Goal: Transaction & Acquisition: Purchase product/service

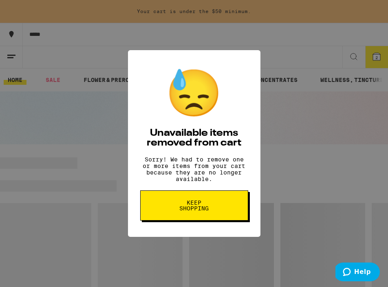
click at [208, 220] on button "Keep Shopping" at bounding box center [194, 205] width 108 height 30
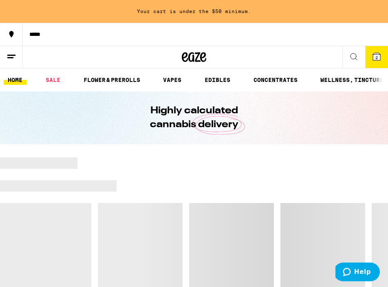
click at [379, 57] on icon at bounding box center [376, 56] width 7 height 7
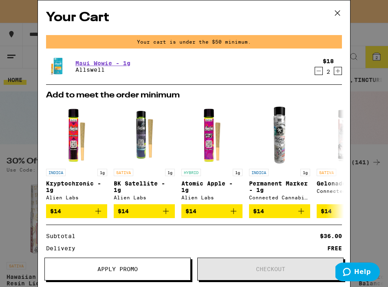
click at [336, 12] on icon at bounding box center [337, 13] width 12 height 12
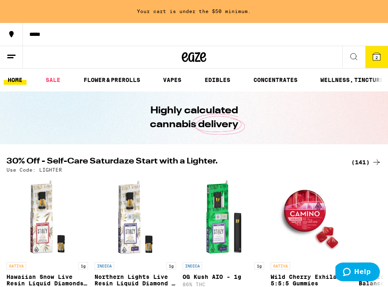
click at [15, 56] on icon at bounding box center [12, 57] width 10 height 10
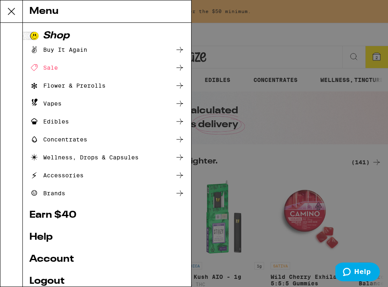
click at [114, 104] on div "Vapes" at bounding box center [106, 104] width 155 height 10
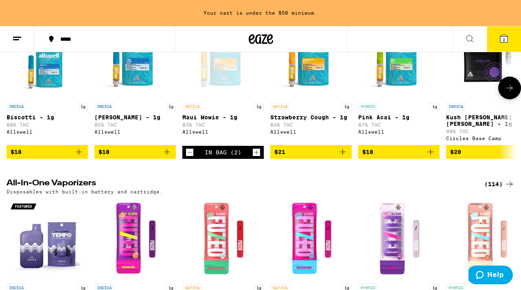
scroll to position [242, 0]
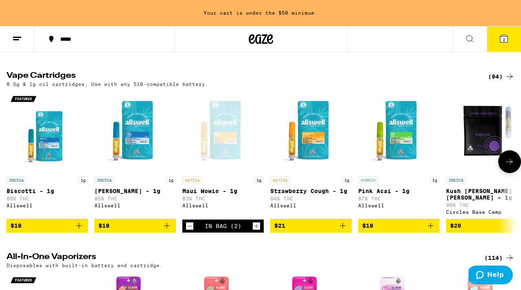
click at [387, 161] on icon at bounding box center [510, 162] width 10 height 10
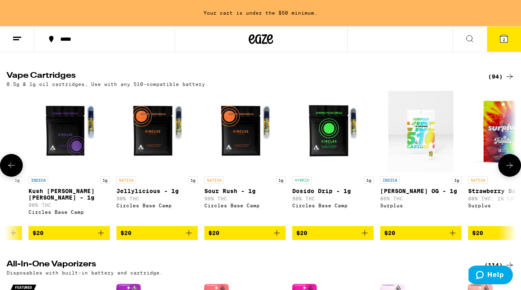
scroll to position [0, 420]
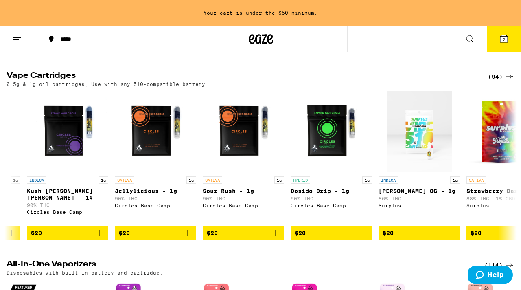
click at [387, 78] on icon at bounding box center [510, 77] width 10 height 10
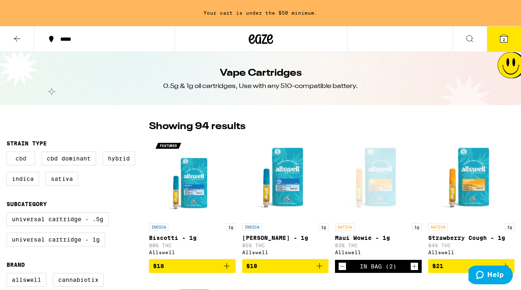
click at [10, 163] on label "CBD" at bounding box center [21, 159] width 29 height 14
click at [9, 153] on input "CBD" at bounding box center [8, 153] width 0 height 0
checkbox input "true"
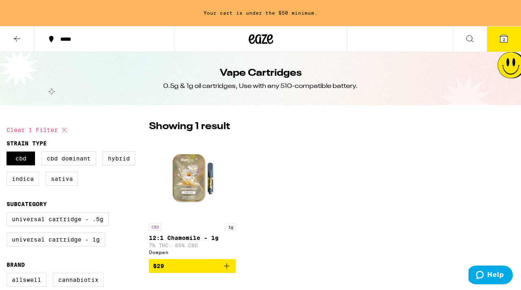
click at [14, 37] on icon at bounding box center [17, 39] width 10 height 10
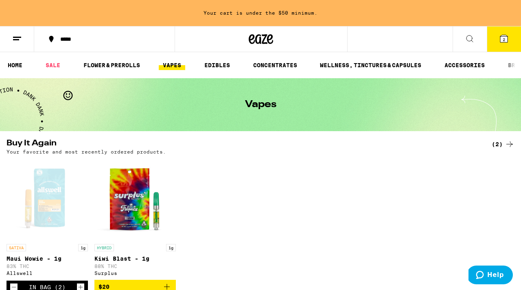
click at [387, 41] on icon at bounding box center [470, 39] width 10 height 10
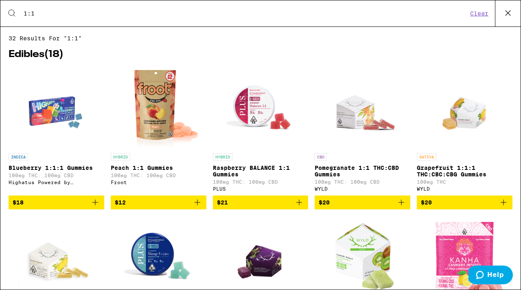
type input "1:1"
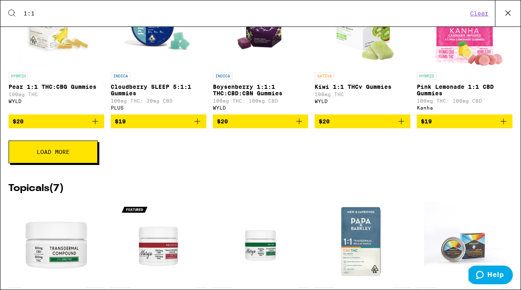
scroll to position [214, 0]
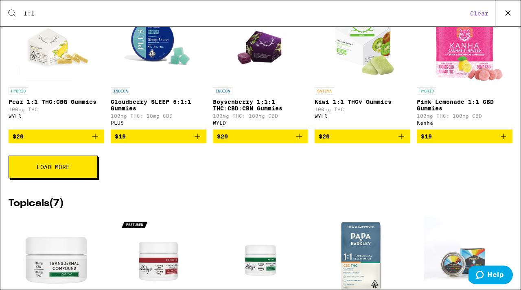
click at [47, 178] on button "Load More" at bounding box center [53, 167] width 89 height 23
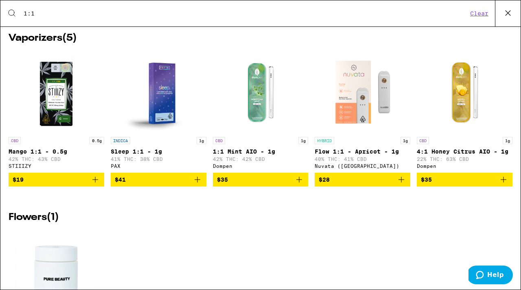
scroll to position [987, 0]
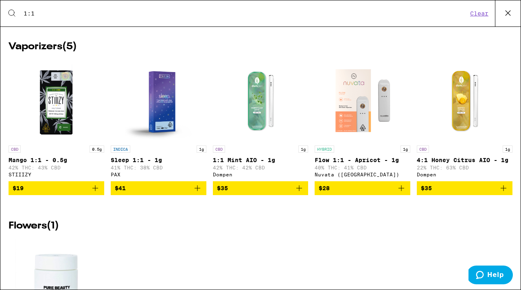
click at [100, 193] on icon "Add to bag" at bounding box center [95, 188] width 10 height 10
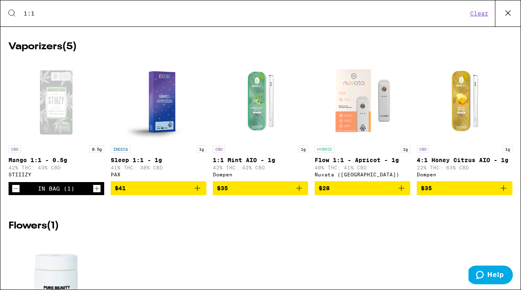
click at [95, 193] on icon "Increment" at bounding box center [96, 189] width 7 height 10
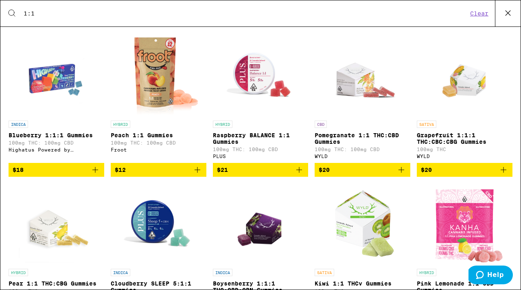
scroll to position [0, 0]
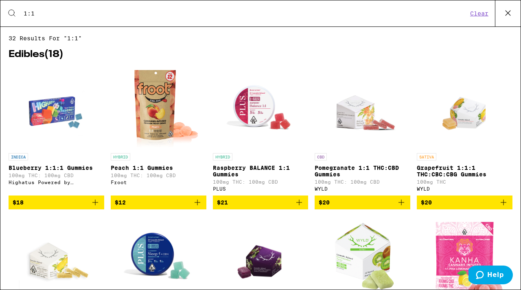
click at [387, 11] on icon at bounding box center [508, 13] width 12 height 12
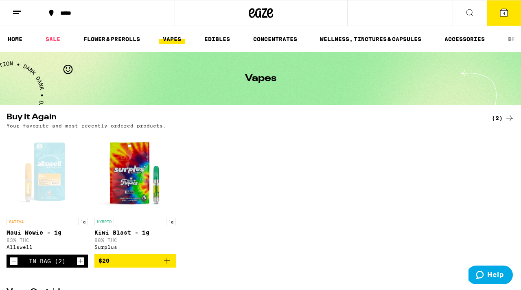
click at [387, 14] on icon at bounding box center [504, 12] width 7 height 7
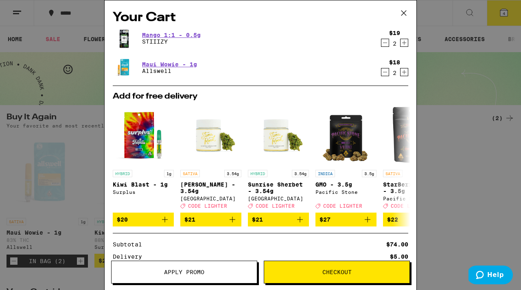
click at [387, 15] on icon at bounding box center [404, 13] width 12 height 12
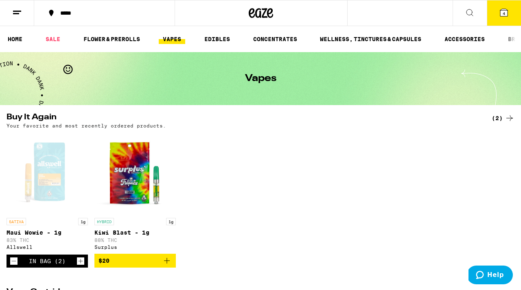
click at [387, 7] on button at bounding box center [470, 13] width 34 height 26
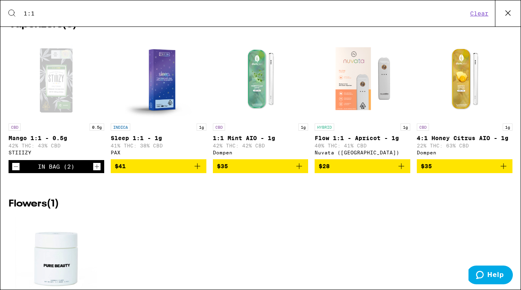
scroll to position [727, 0]
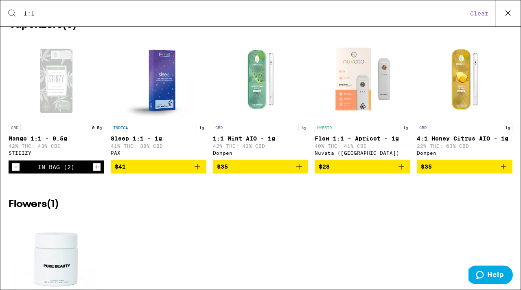
type input "1:1"
click at [13, 172] on icon "Decrement" at bounding box center [15, 167] width 7 height 10
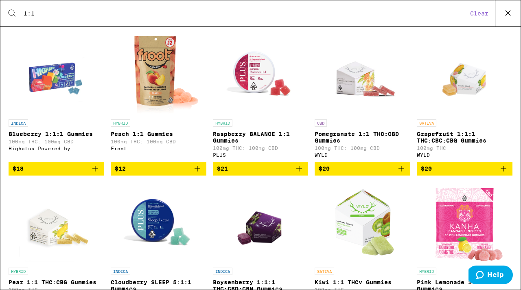
scroll to position [0, 0]
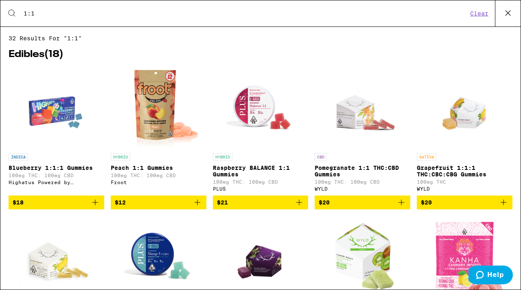
click at [387, 11] on button at bounding box center [508, 13] width 26 height 26
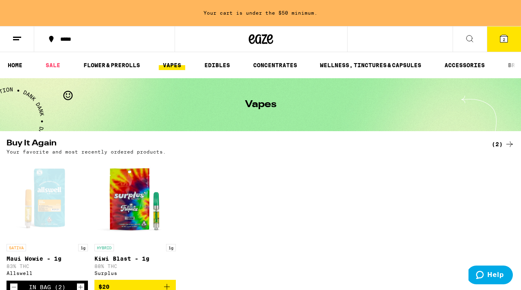
click at [387, 36] on button "2" at bounding box center [504, 38] width 34 height 25
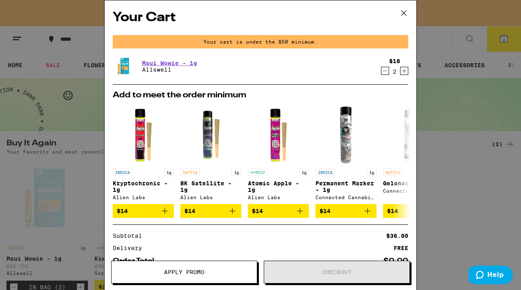
click at [387, 68] on icon "Increment" at bounding box center [404, 71] width 7 height 10
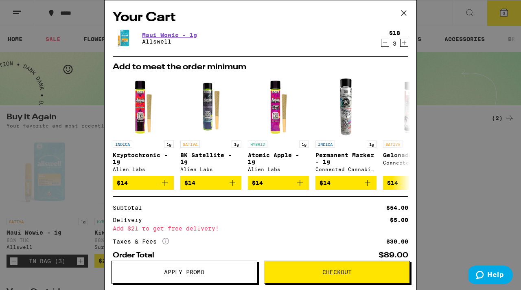
click at [387, 44] on icon "Increment" at bounding box center [404, 43] width 7 height 10
click at [387, 45] on icon "Increment" at bounding box center [404, 43] width 7 height 10
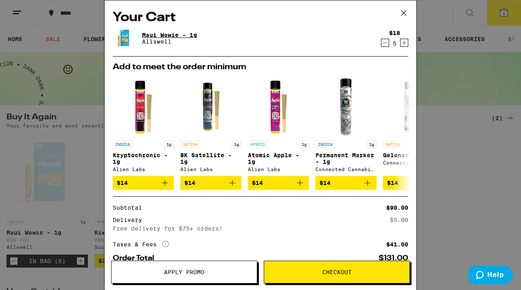
click at [168, 33] on link "Maui Wowie - 1g" at bounding box center [169, 35] width 55 height 7
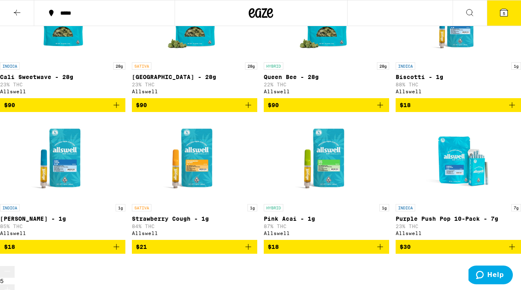
scroll to position [515, 0]
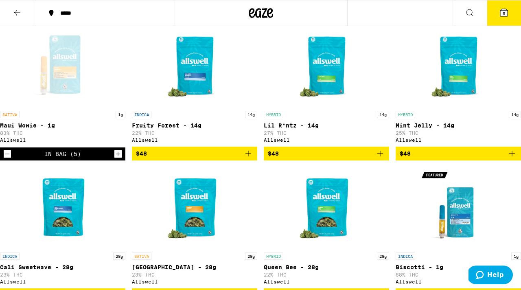
scroll to position [463, 0]
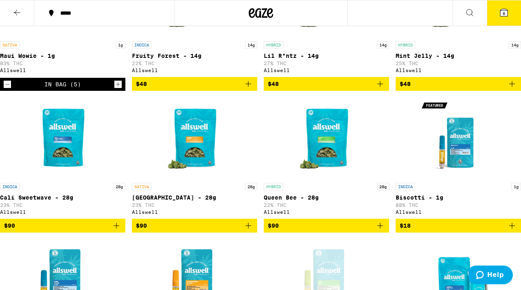
scroll to position [532, 0]
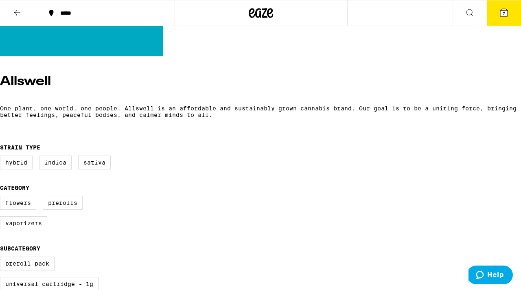
scroll to position [0, 0]
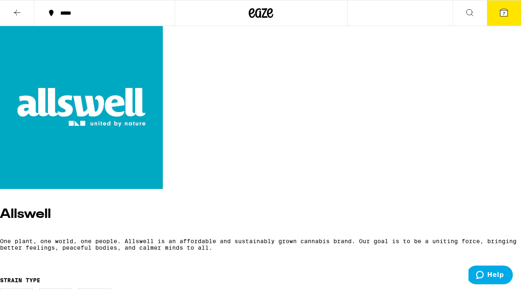
click at [387, 13] on span "7" at bounding box center [504, 13] width 2 height 5
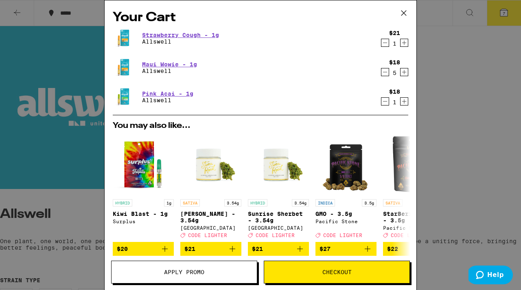
click at [383, 72] on icon "Decrement" at bounding box center [385, 72] width 7 height 10
click at [384, 72] on icon "Decrement" at bounding box center [385, 72] width 7 height 10
click at [339, 63] on div "Maui Wowie - 1g Allswell" at bounding box center [245, 67] width 264 height 23
click at [387, 11] on icon at bounding box center [404, 13] width 12 height 12
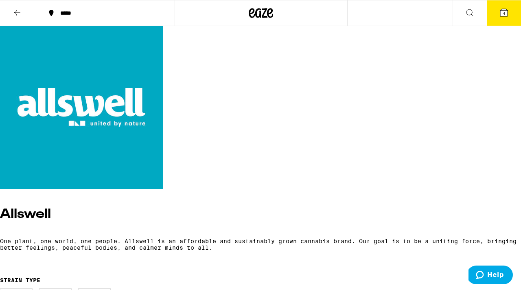
click at [266, 15] on icon at bounding box center [261, 13] width 24 height 15
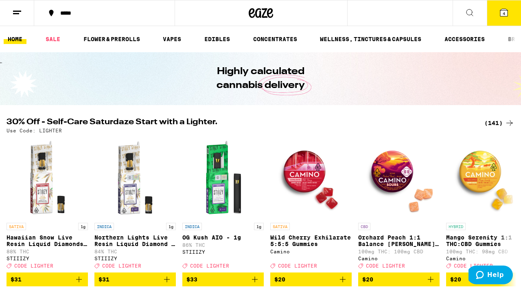
scroll to position [71, 0]
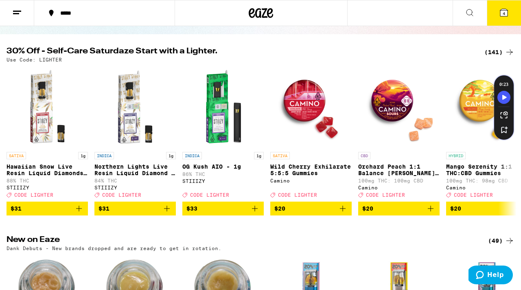
click at [387, 49] on div "(141)" at bounding box center [500, 52] width 30 height 10
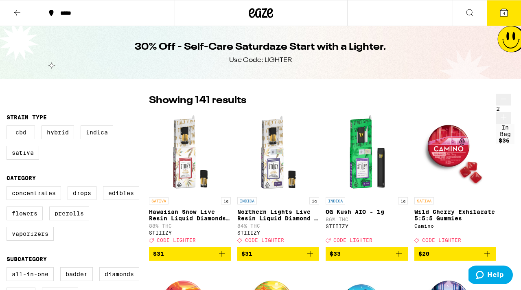
click at [13, 134] on label "CBD" at bounding box center [21, 132] width 29 height 14
click at [9, 127] on input "CBD" at bounding box center [8, 127] width 0 height 0
checkbox input "true"
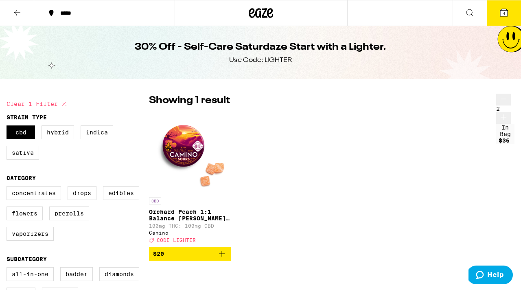
click at [19, 160] on label "Sativa" at bounding box center [23, 153] width 33 height 14
click at [9, 127] on input "Sativa" at bounding box center [8, 127] width 0 height 0
checkbox input "true"
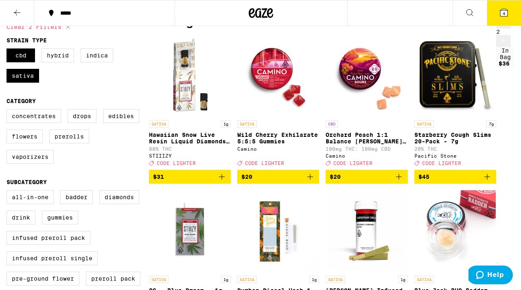
scroll to position [90, 0]
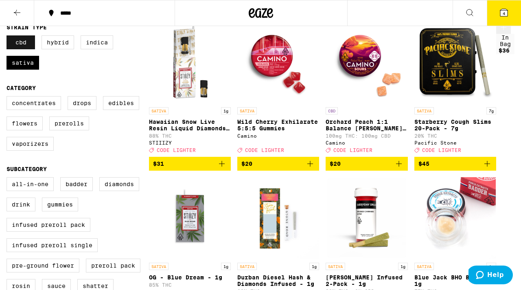
click at [26, 45] on label "CBD" at bounding box center [21, 42] width 29 height 14
click at [9, 37] on input "CBD" at bounding box center [8, 37] width 0 height 0
checkbox input "false"
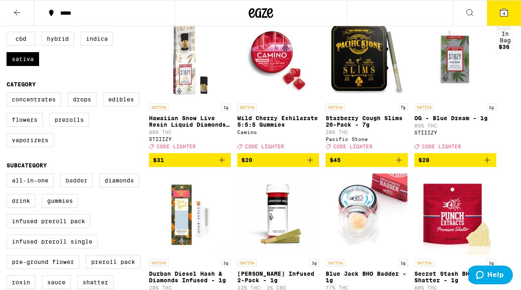
scroll to position [88, 0]
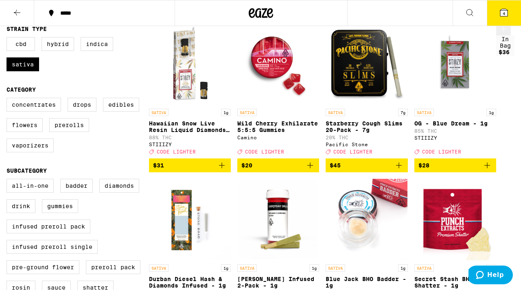
click at [27, 143] on div "Concentrates Drops Edibles Flowers Prerolls Vaporizers" at bounding box center [78, 128] width 143 height 61
click at [28, 149] on label "Vaporizers" at bounding box center [30, 145] width 47 height 14
click at [9, 99] on input "Vaporizers" at bounding box center [8, 99] width 0 height 0
checkbox input "true"
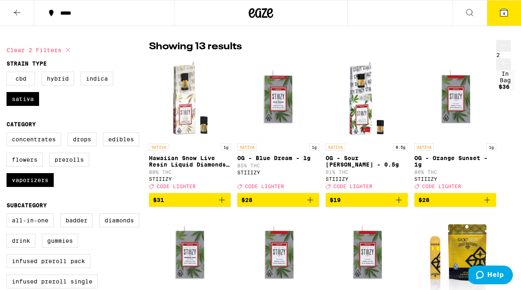
scroll to position [29, 0]
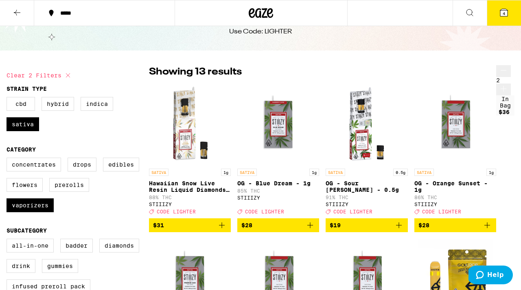
click at [387, 7] on button "4" at bounding box center [504, 12] width 34 height 25
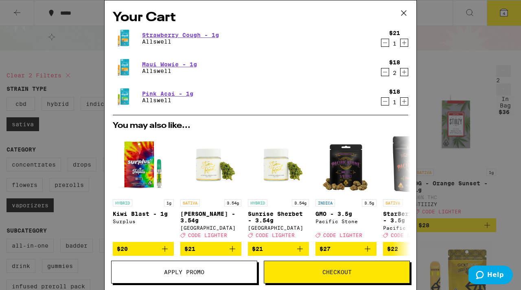
click at [387, 9] on icon at bounding box center [404, 13] width 12 height 12
